Goal: Information Seeking & Learning: Learn about a topic

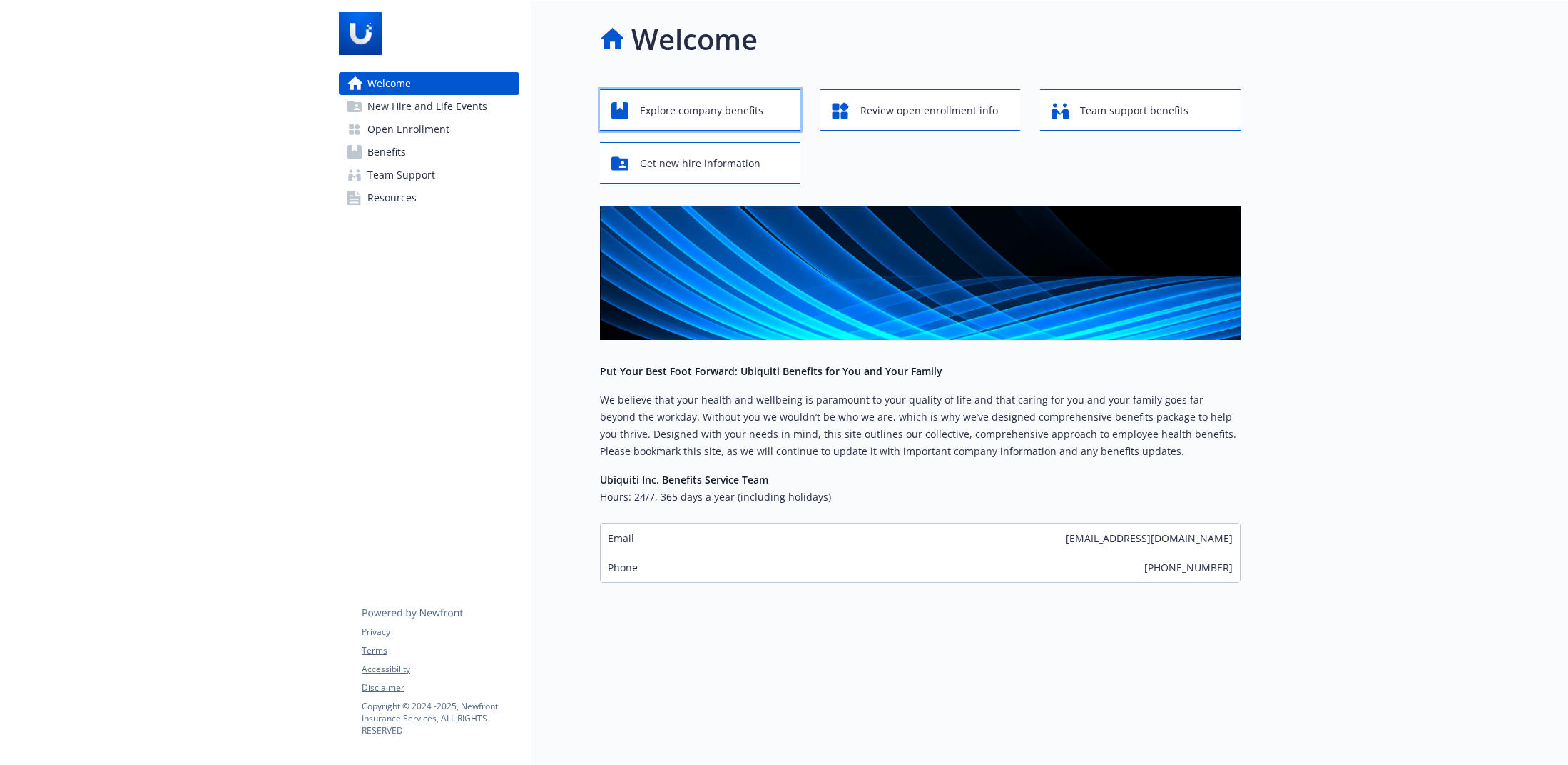
click at [733, 117] on span "Explore company benefits" at bounding box center [702, 111] width 124 height 27
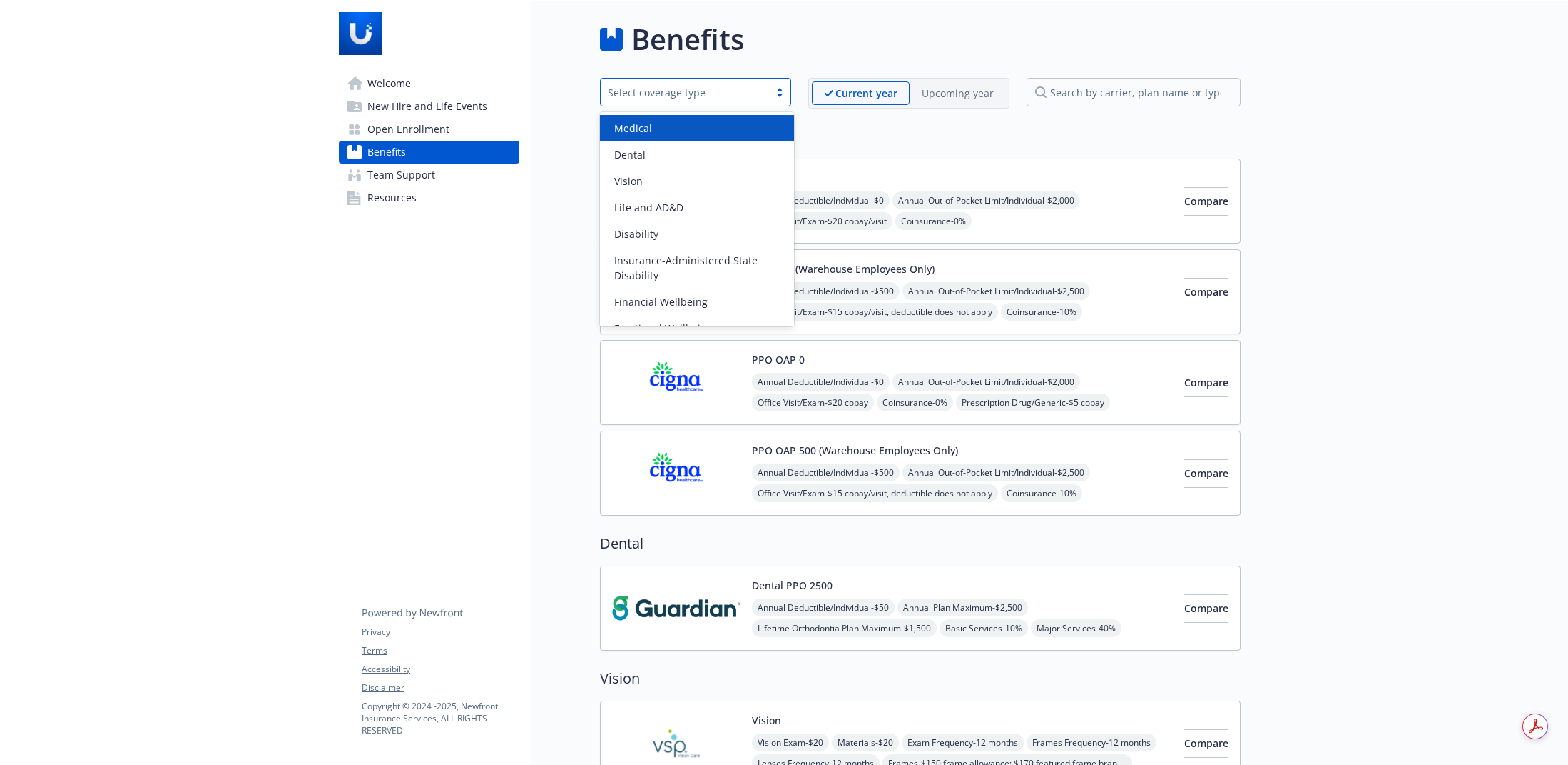
click at [726, 97] on div "Select coverage type" at bounding box center [685, 92] width 154 height 15
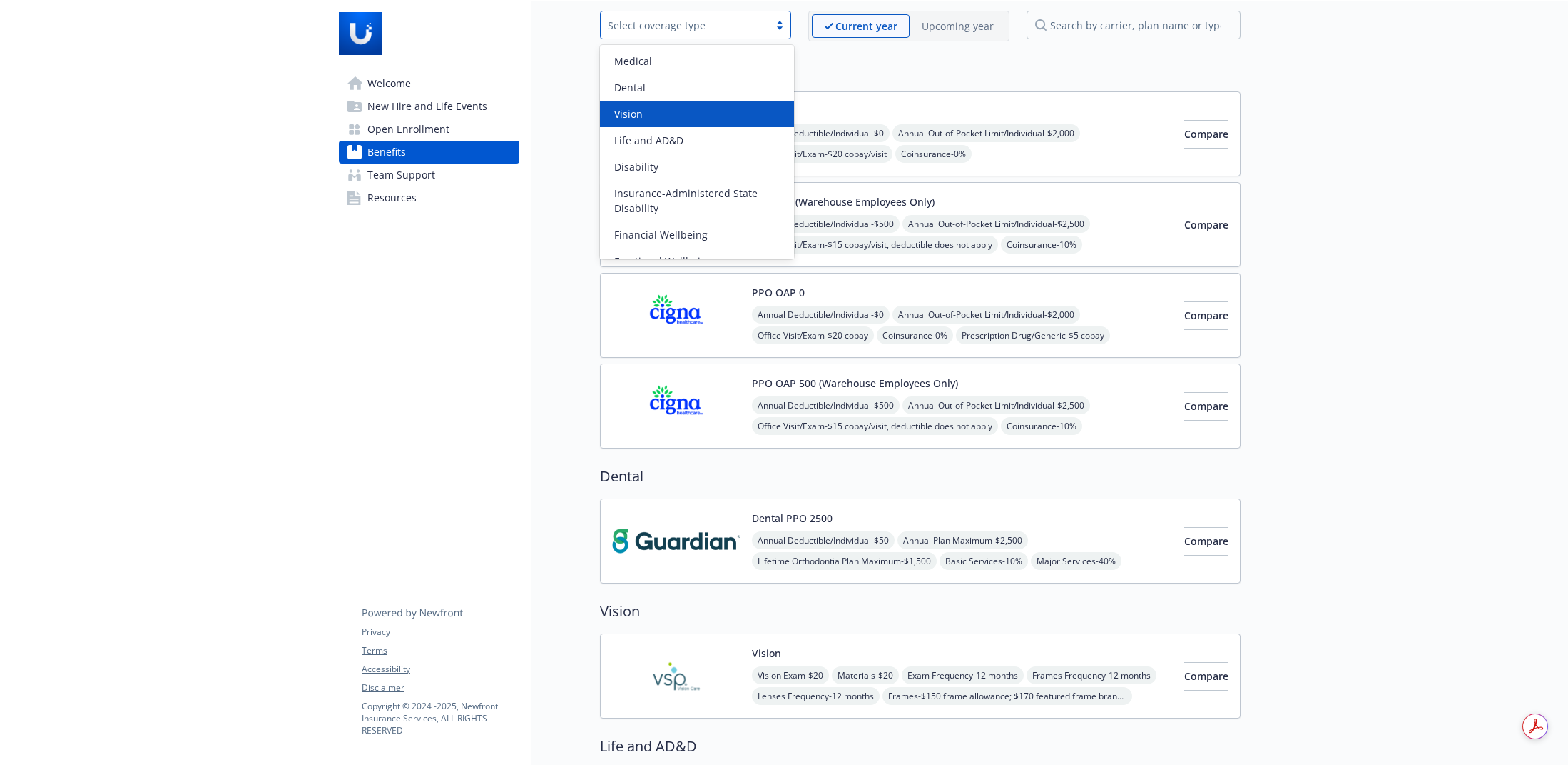
scroll to position [44, 0]
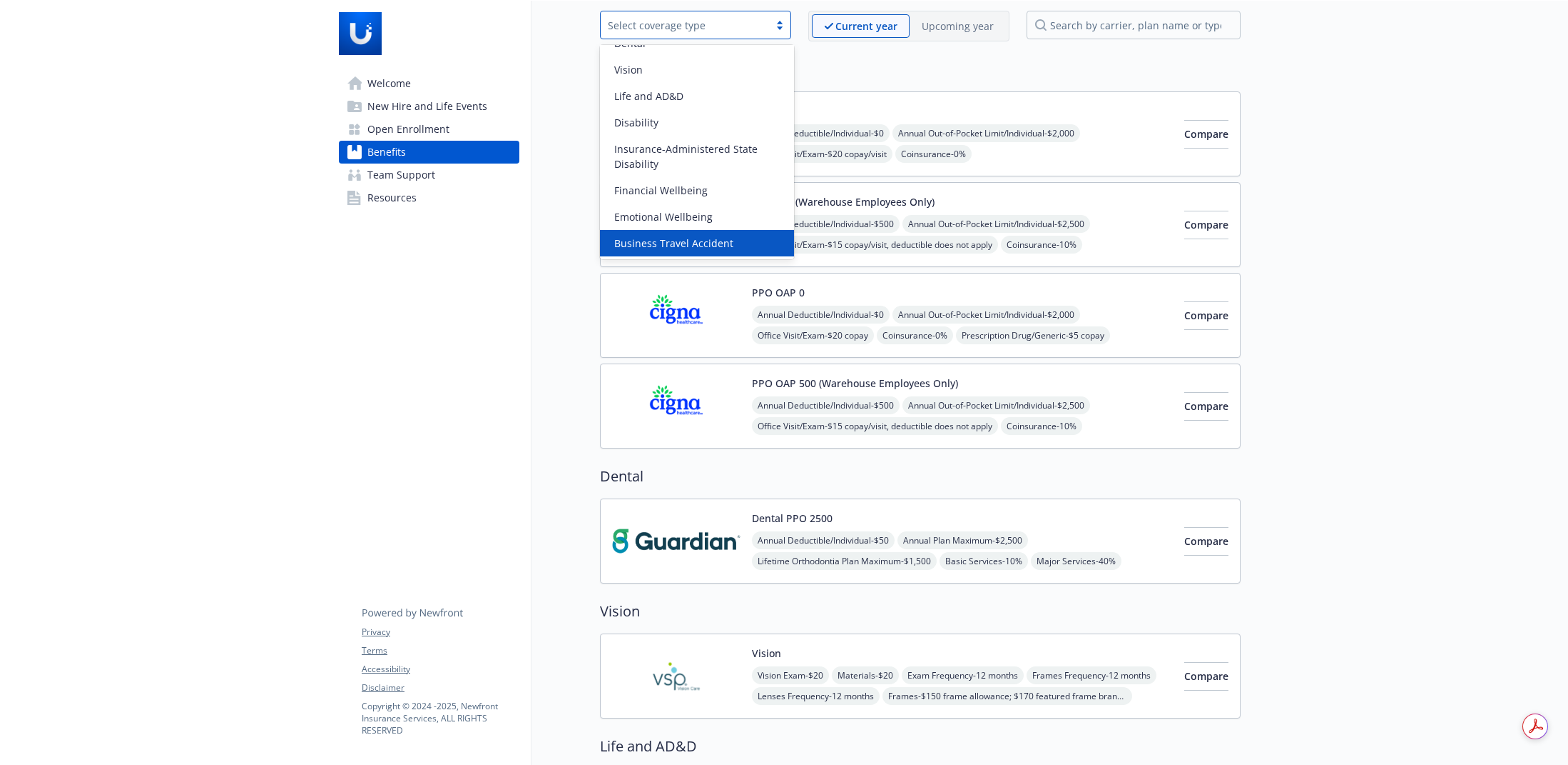
click at [700, 237] on span "Business Travel Accident" at bounding box center [674, 243] width 119 height 15
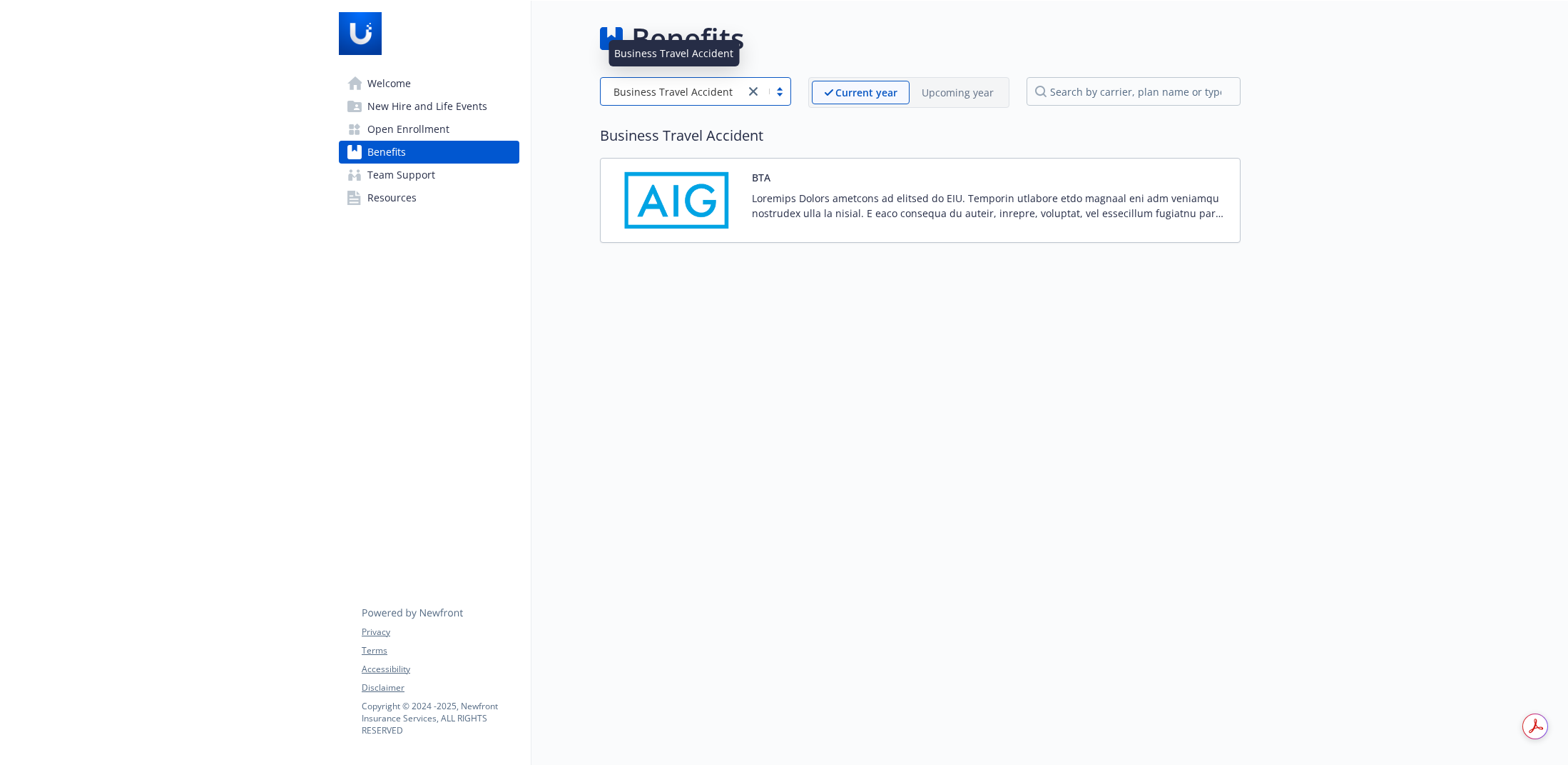
click at [719, 84] on span "Business Travel Accident" at bounding box center [673, 91] width 119 height 15
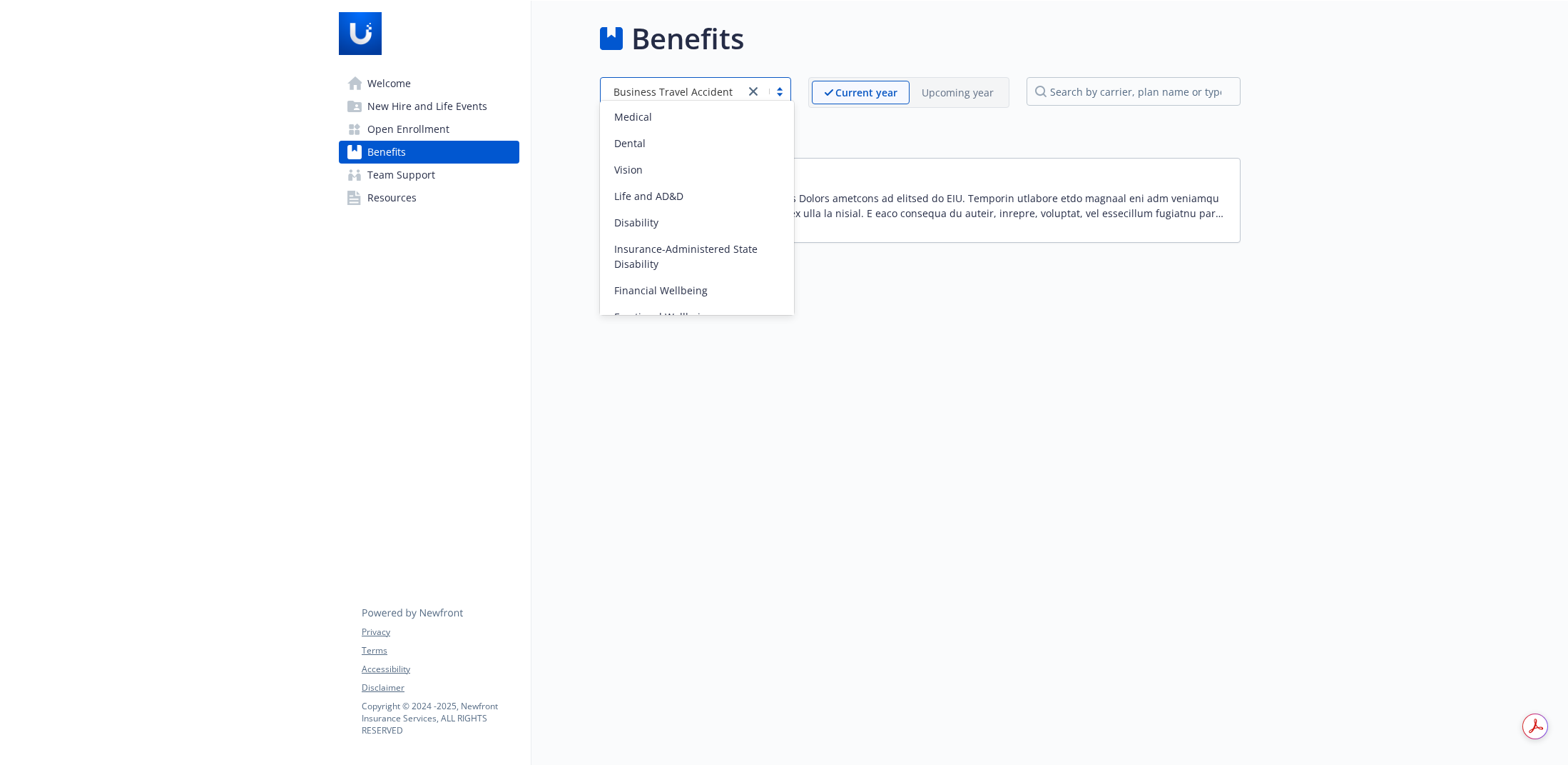
click at [497, 100] on link "New Hire and Life Events" at bounding box center [429, 106] width 180 height 23
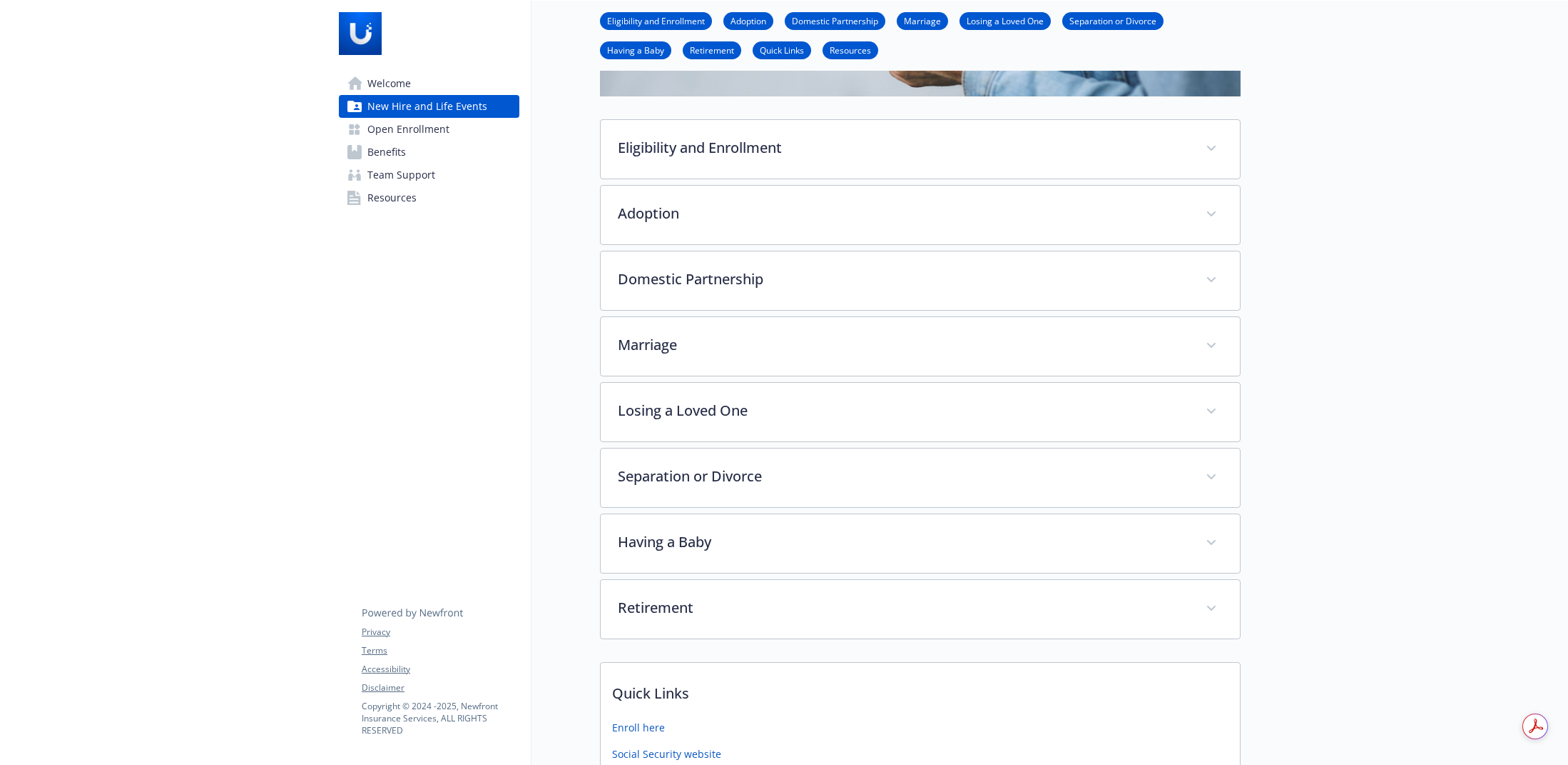
scroll to position [327, 0]
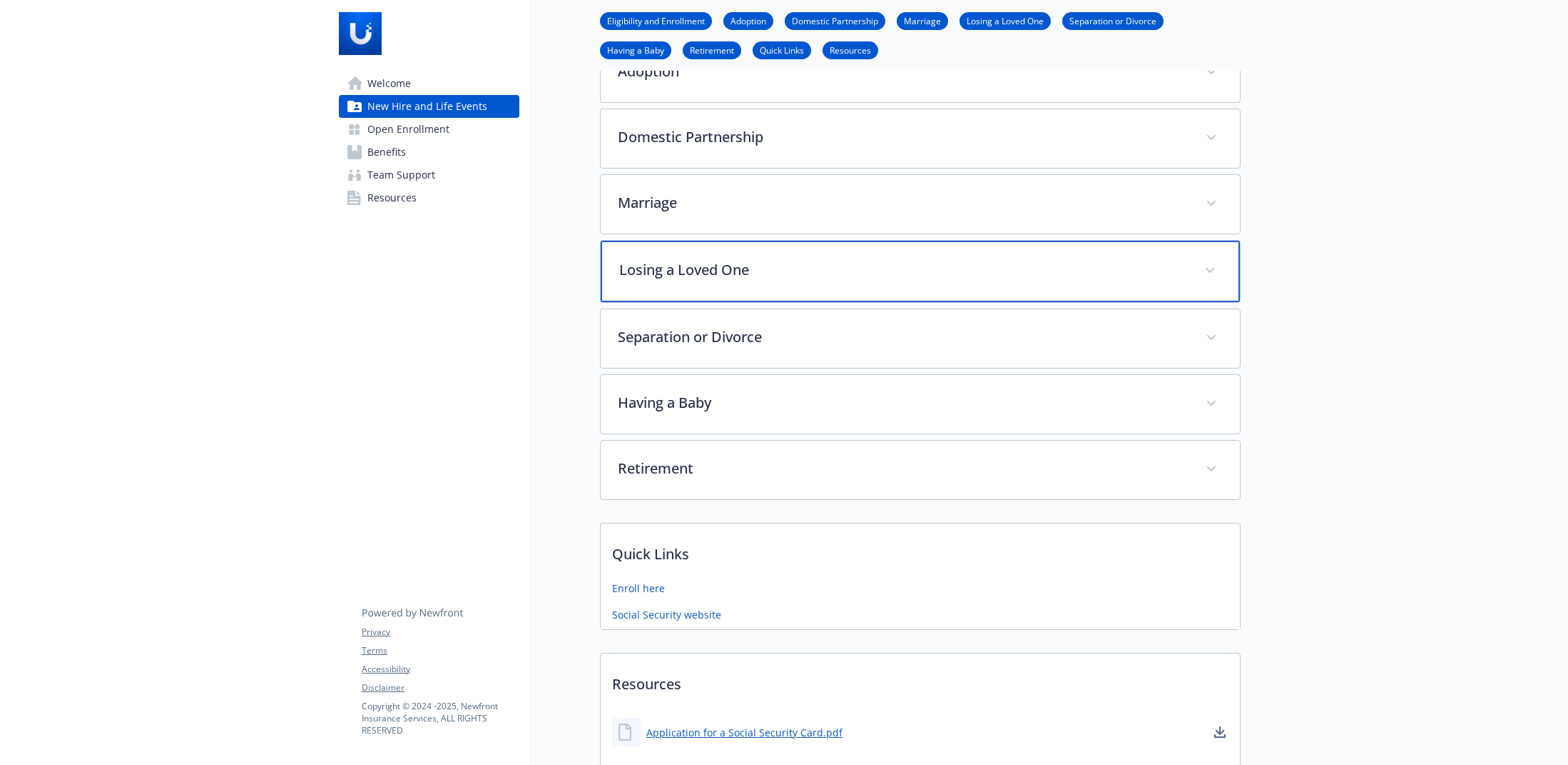
click at [670, 275] on p "Losing a Loved One" at bounding box center [903, 270] width 568 height 22
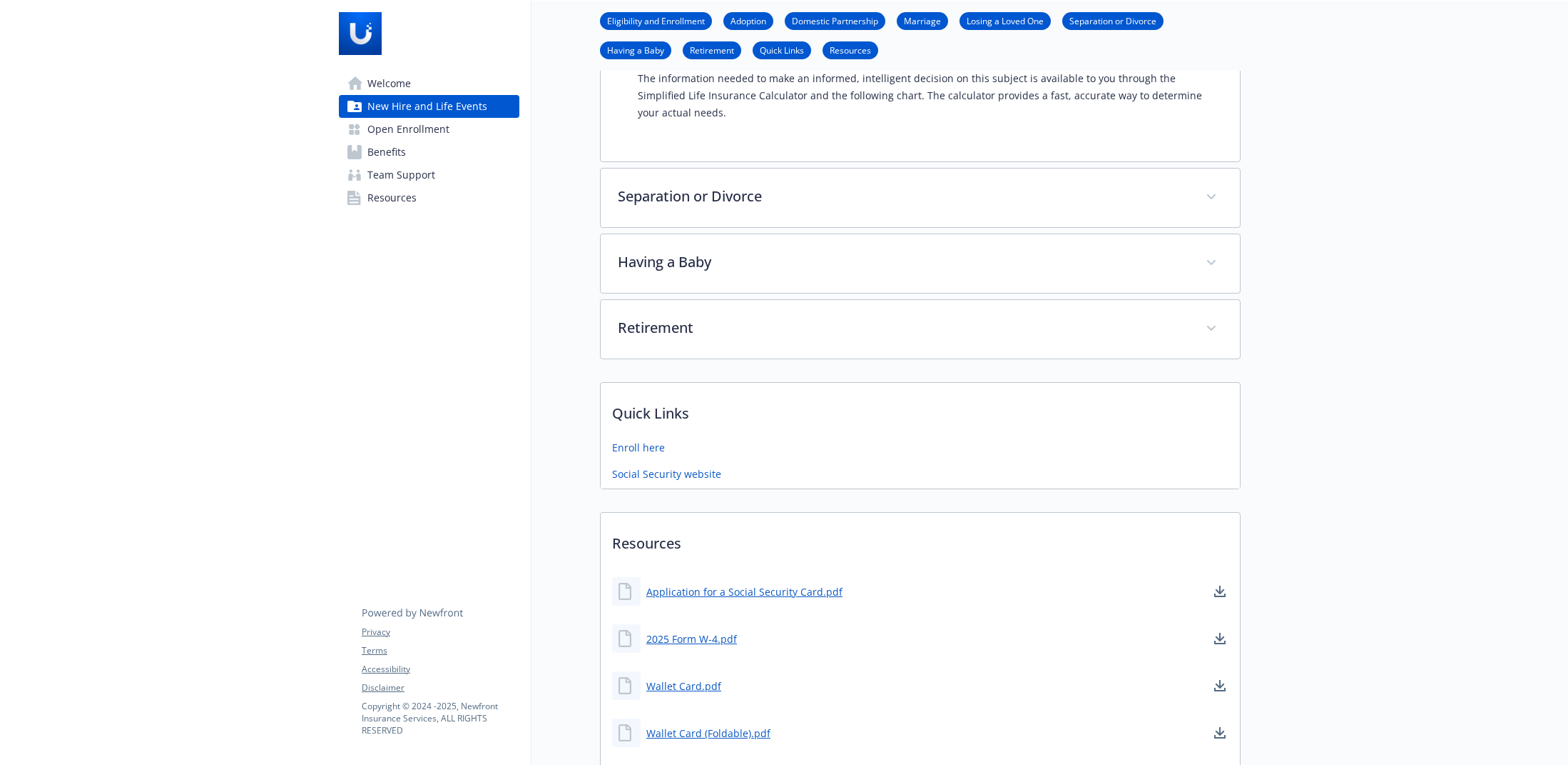
scroll to position [1549, 0]
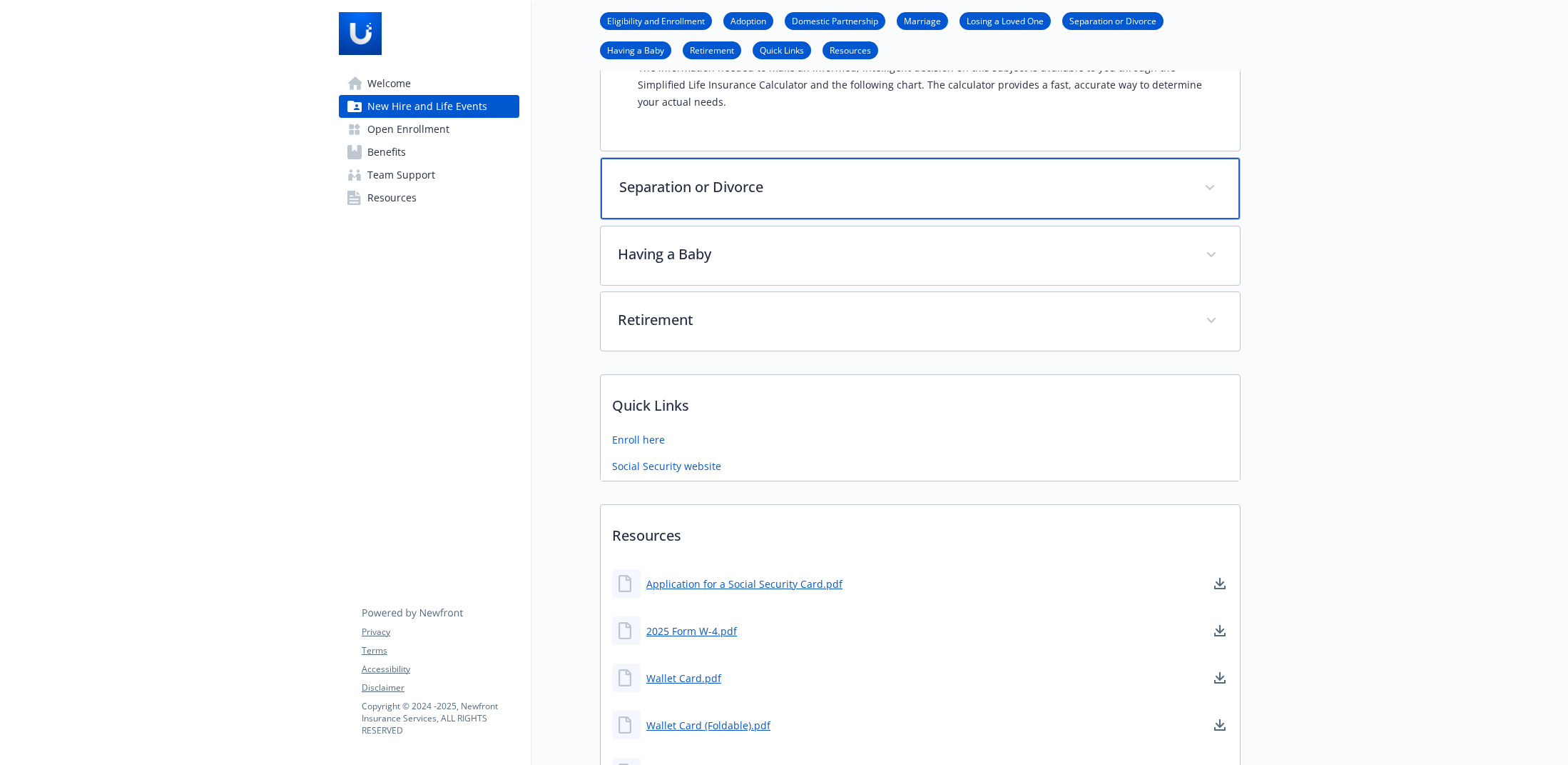
click at [708, 177] on p "Separation or Divorce" at bounding box center [903, 188] width 568 height 22
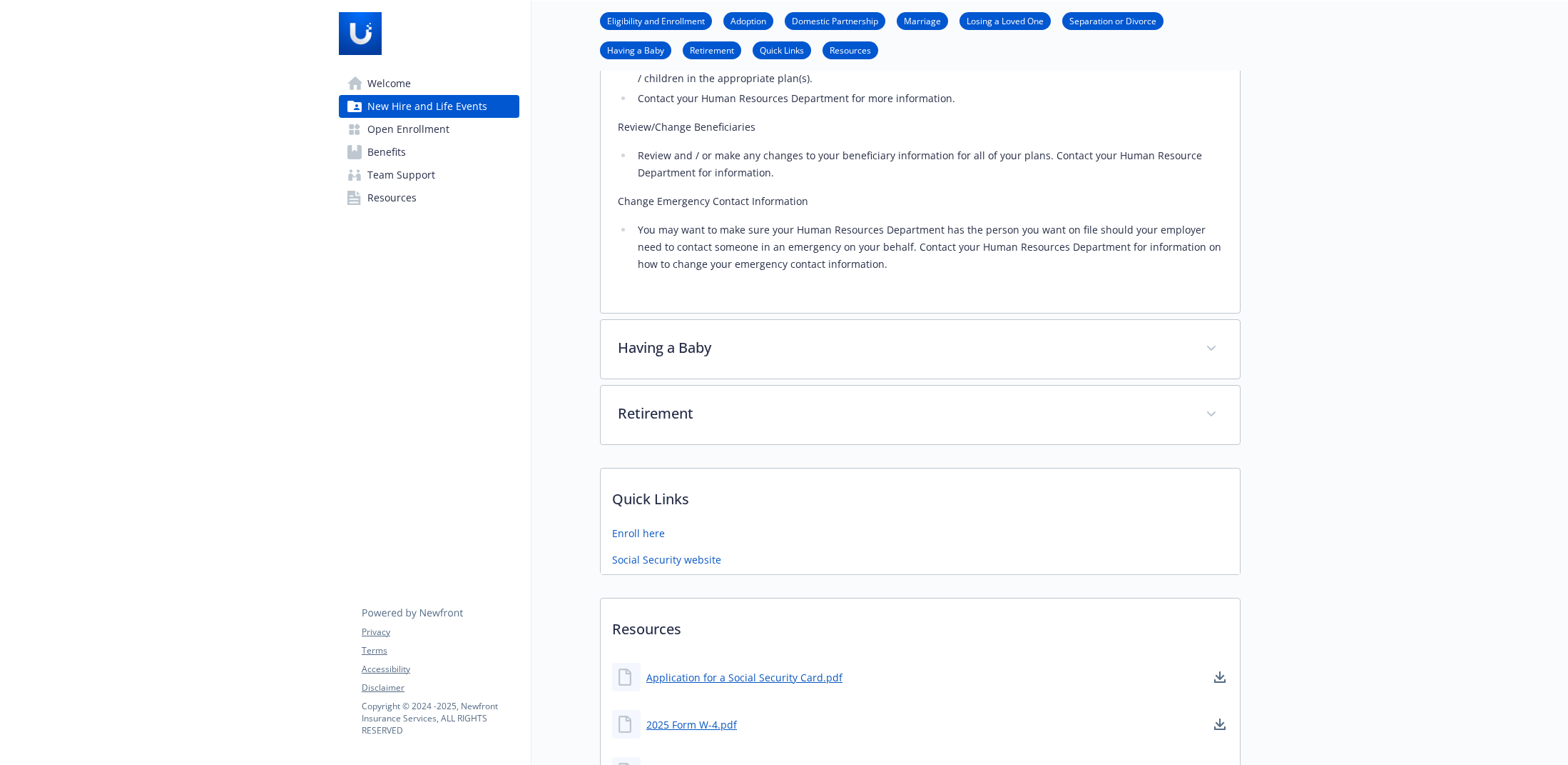
scroll to position [1924, 0]
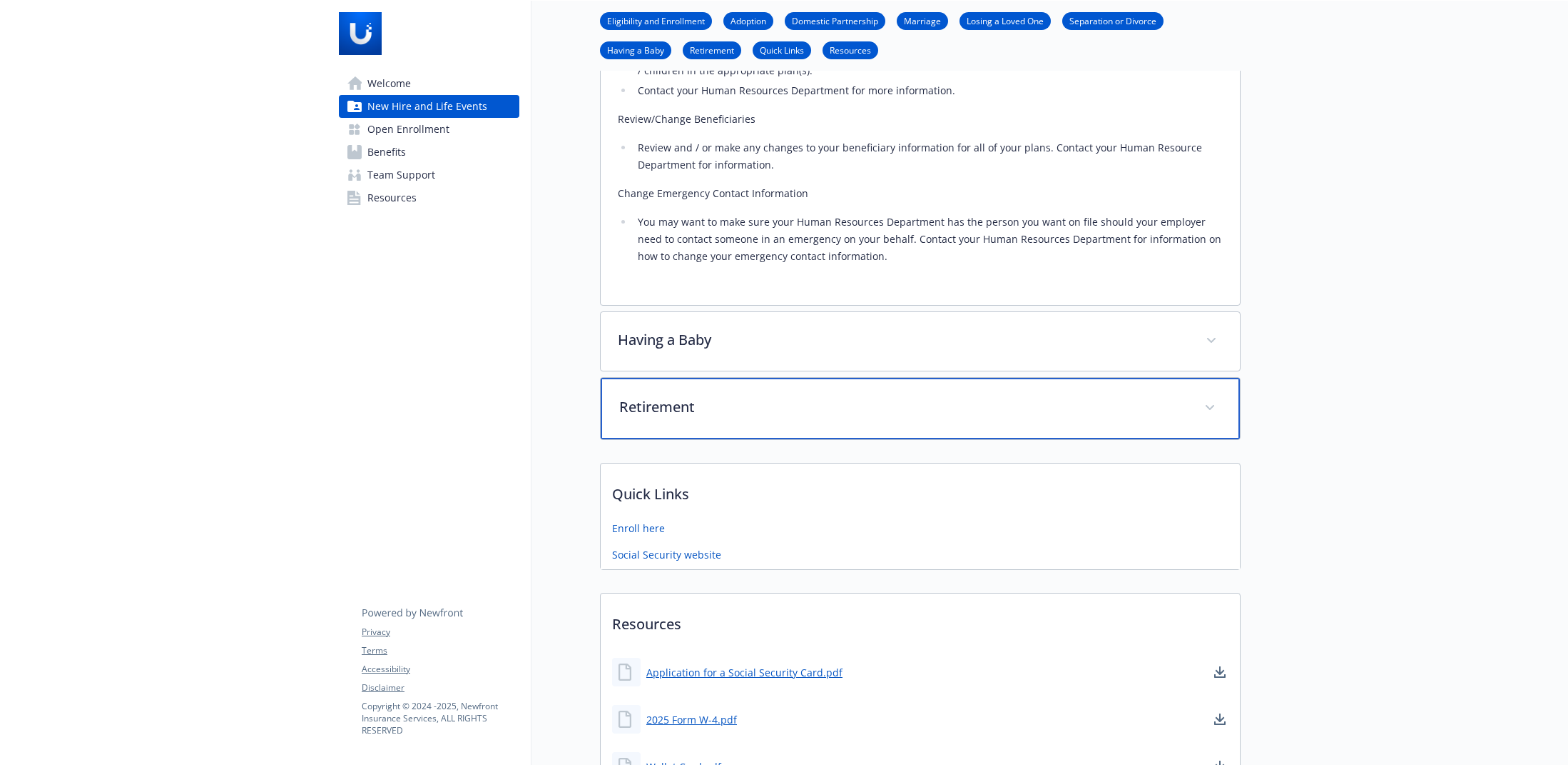
click at [674, 384] on div "Retirement" at bounding box center [920, 408] width 639 height 61
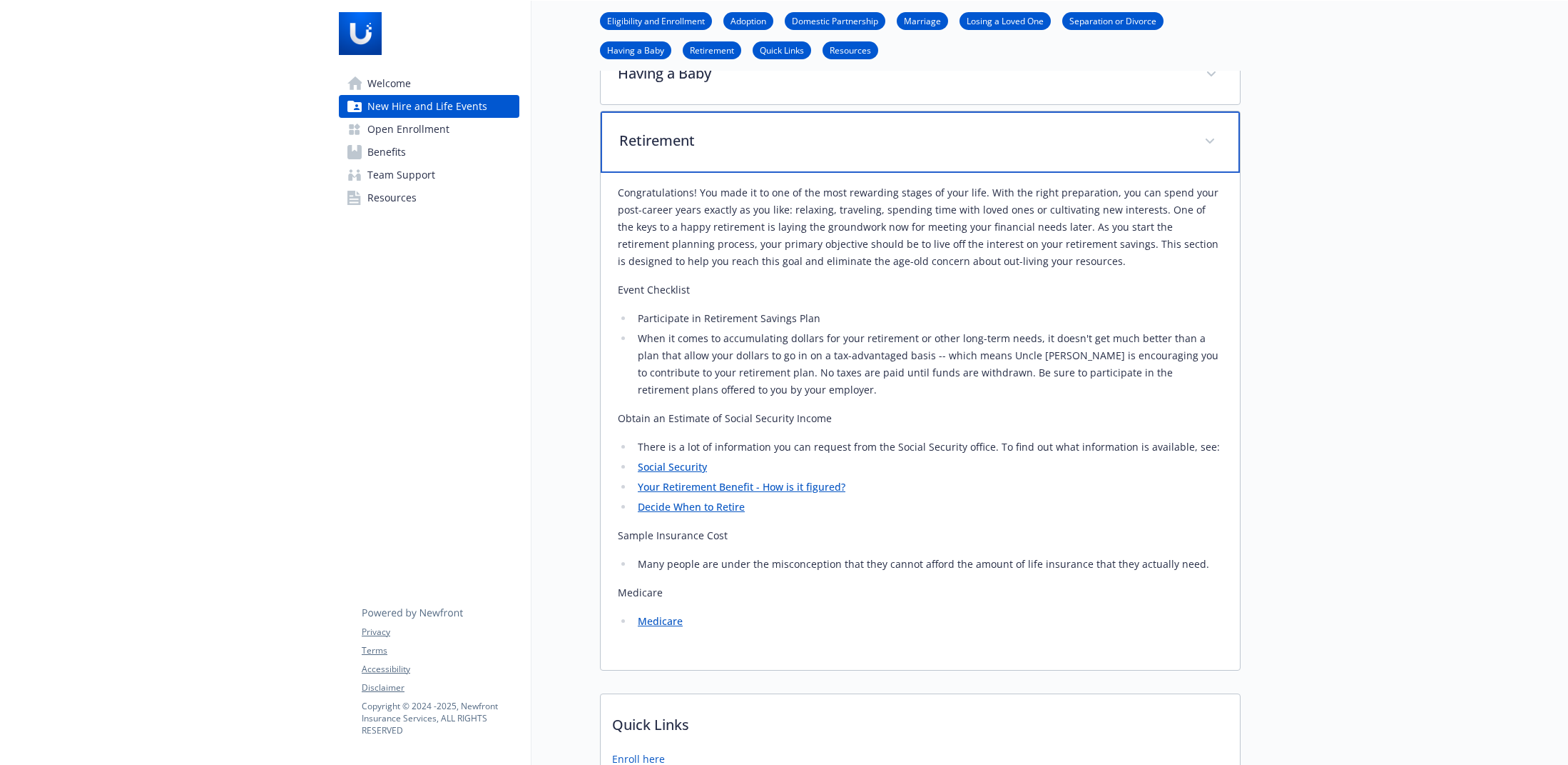
scroll to position [2210, 0]
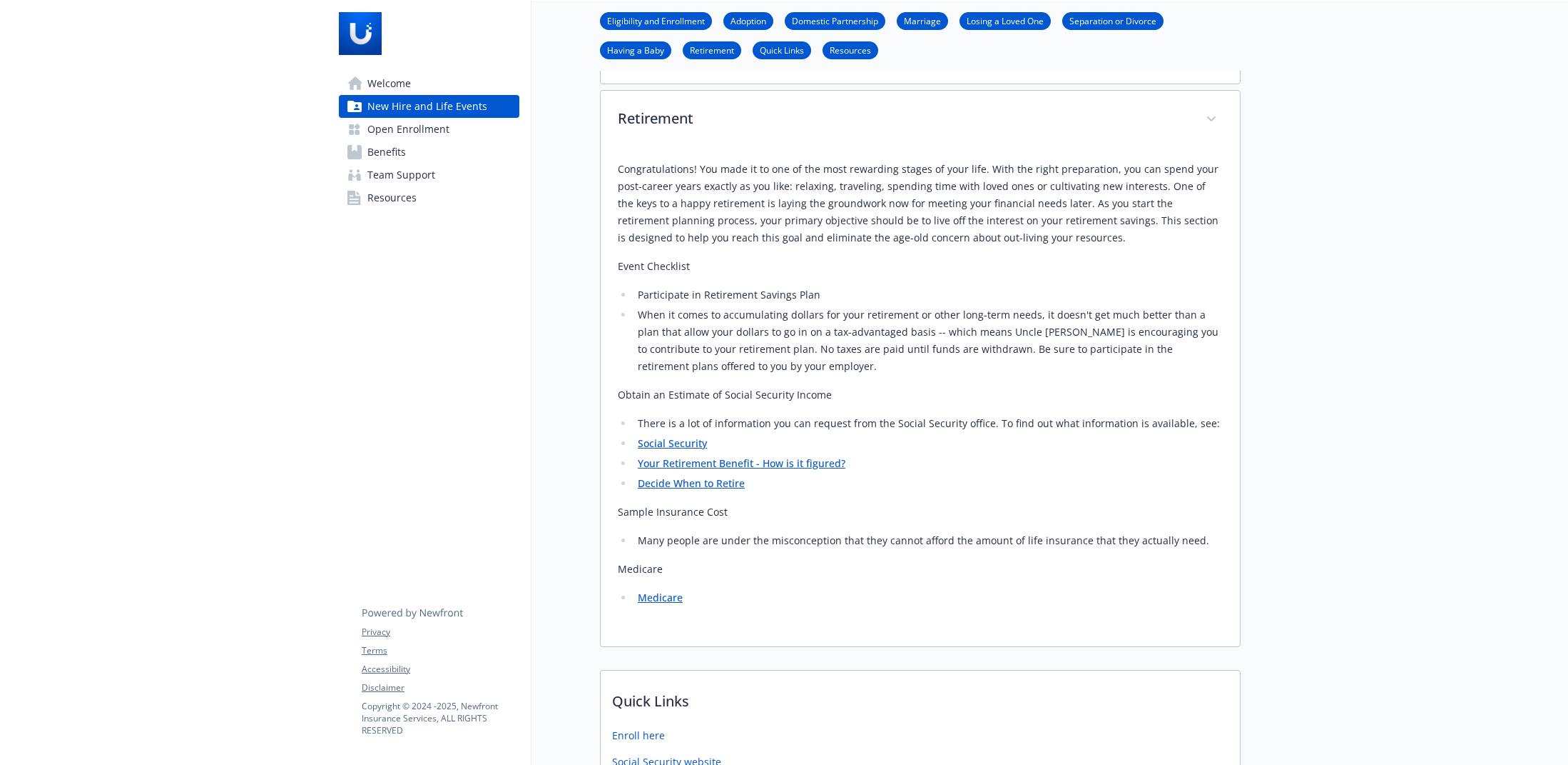
click at [716, 456] on link "Your Retirement Benefit - How is it figured?" at bounding box center [741, 462] width 208 height 13
